Goal: Information Seeking & Learning: Learn about a topic

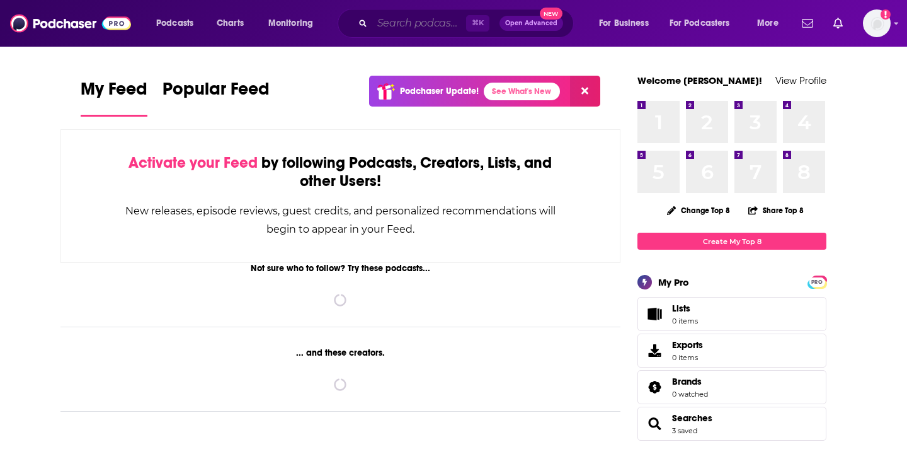
click at [405, 25] on input "Search podcasts, credits, & more..." at bounding box center [419, 23] width 94 height 20
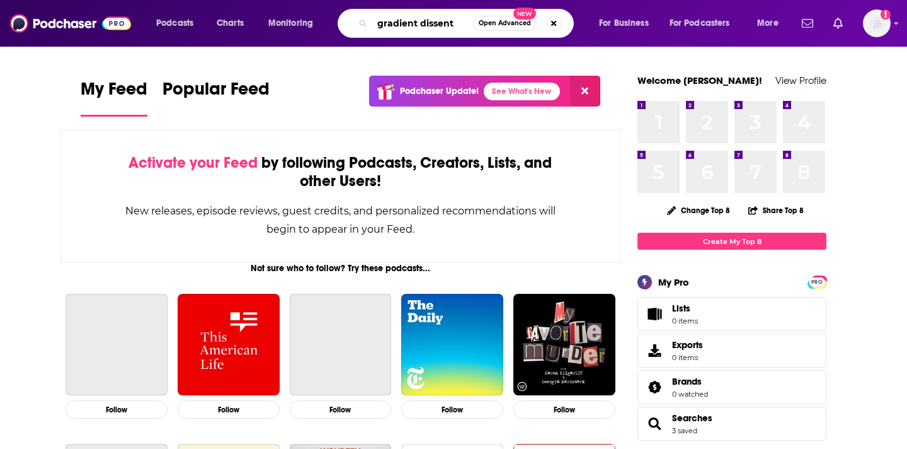
type input "gradient dissent"
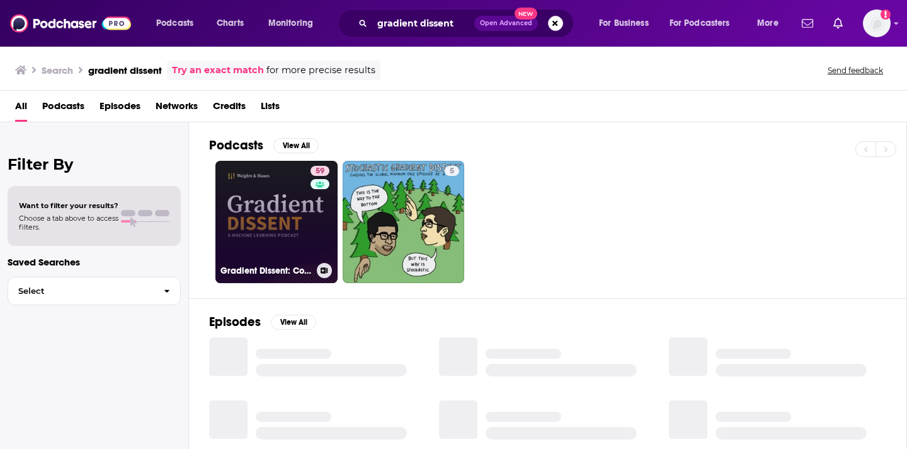
click at [282, 201] on link "59 Gradient Dissent: Conversations on AI" at bounding box center [276, 222] width 122 height 122
